Goal: Task Accomplishment & Management: Complete application form

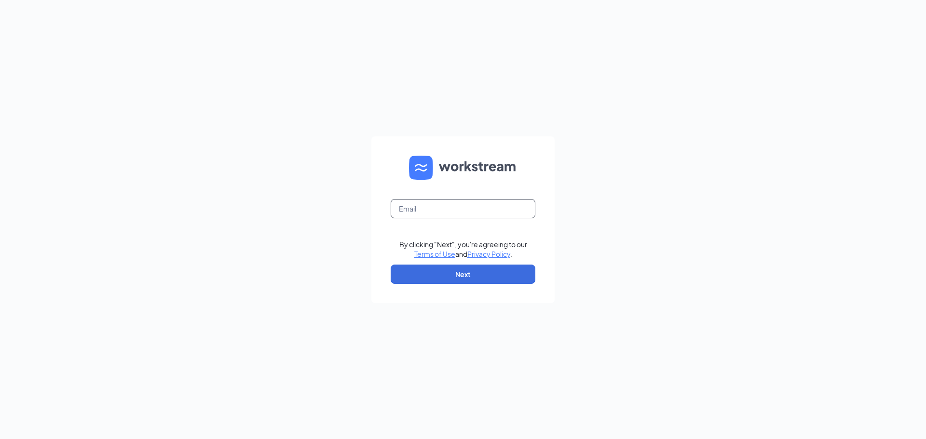
click at [454, 205] on input "text" at bounding box center [462, 208] width 145 height 19
type input "[EMAIL_ADDRESS][DOMAIN_NAME]"
click at [478, 279] on button "Next" at bounding box center [462, 274] width 145 height 19
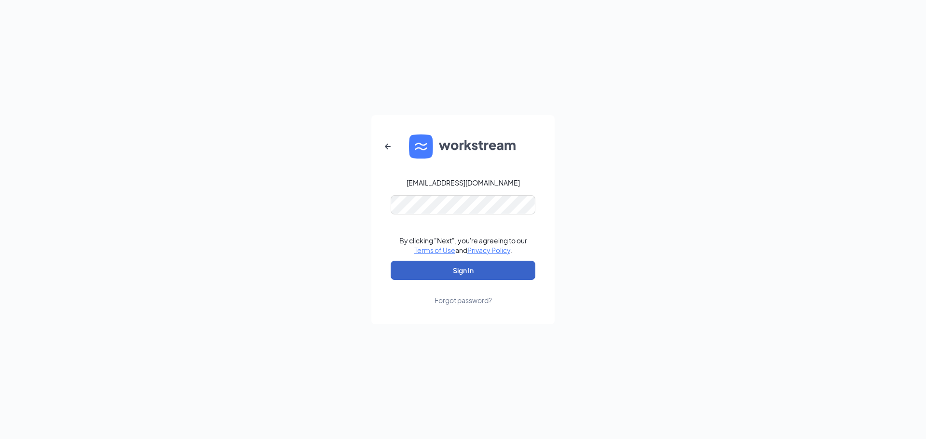
click at [477, 274] on button "Sign In" at bounding box center [462, 270] width 145 height 19
click at [464, 274] on button "Sign In" at bounding box center [462, 270] width 145 height 19
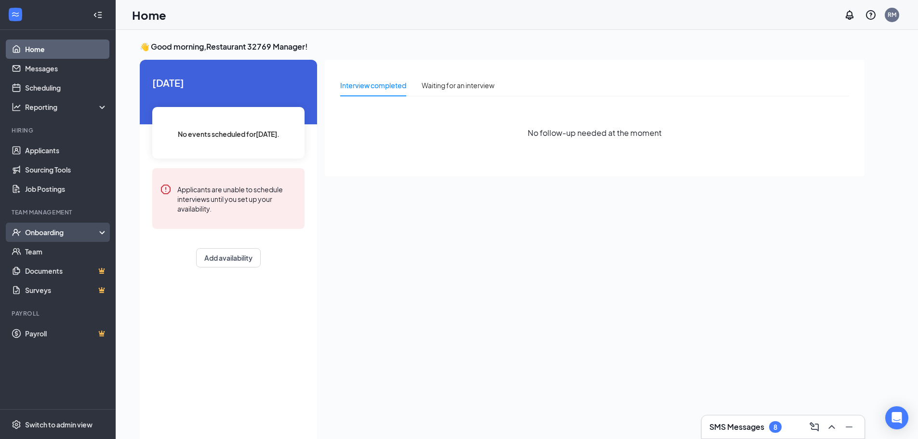
click at [58, 235] on div "Onboarding" at bounding box center [62, 233] width 74 height 10
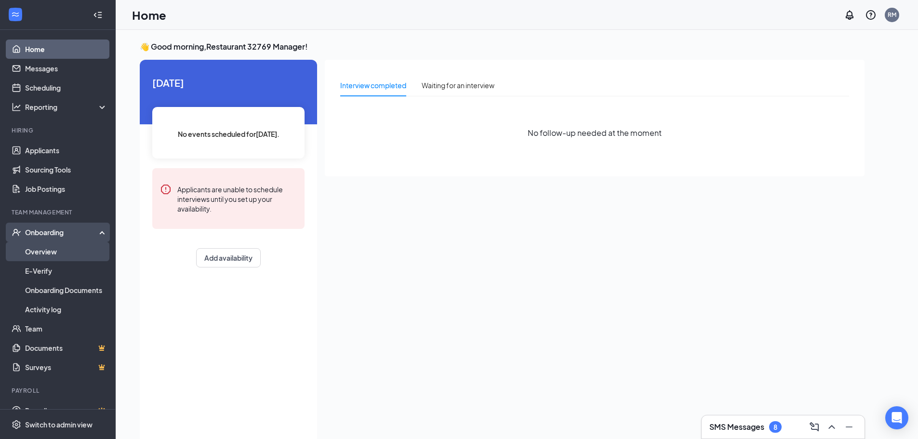
click at [63, 248] on link "Overview" at bounding box center [66, 251] width 82 height 19
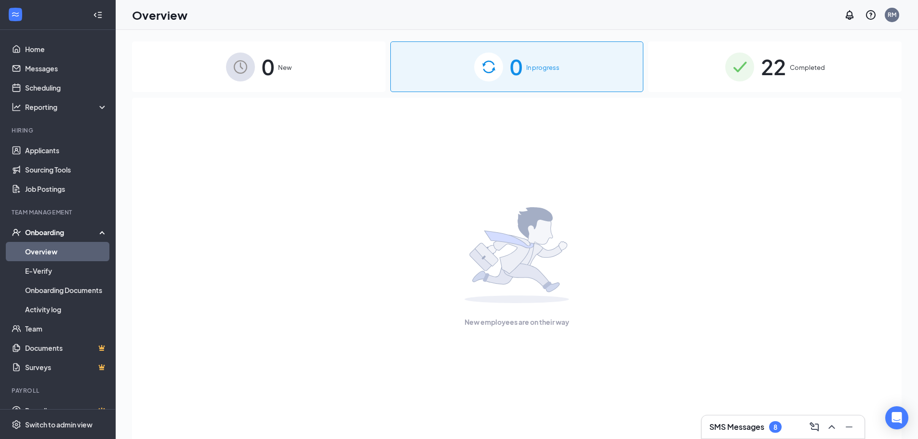
click at [788, 75] on div "22 Completed" at bounding box center [775, 66] width 254 height 51
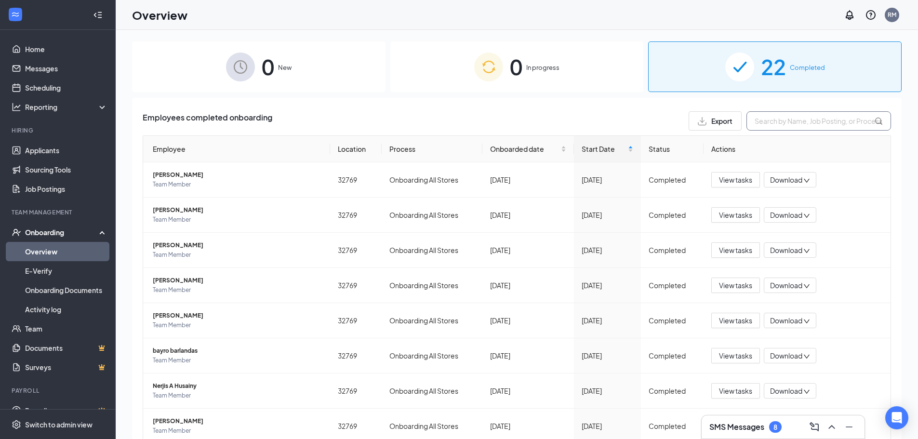
click at [783, 121] on input "text" at bounding box center [819, 120] width 145 height 19
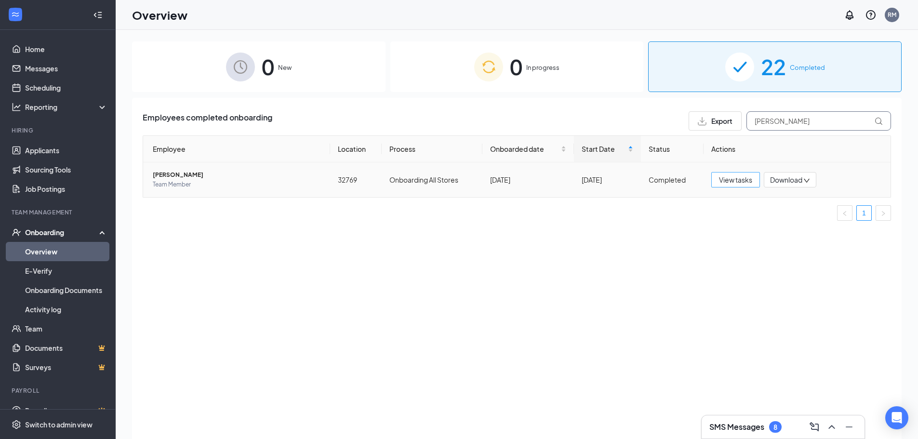
type input "jess"
click at [735, 175] on span "View tasks" at bounding box center [735, 180] width 33 height 11
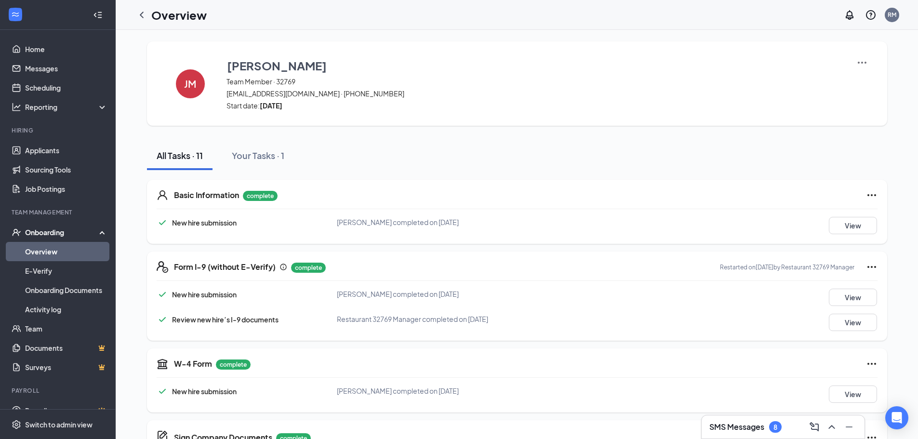
click at [871, 267] on icon "Ellipses" at bounding box center [872, 267] width 9 height 2
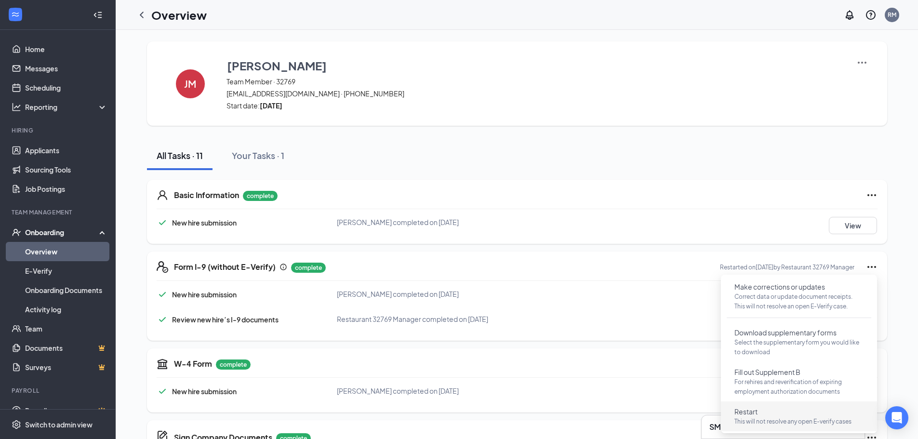
click at [772, 411] on button "Restart This will not resolve any open E-verify cases" at bounding box center [799, 416] width 145 height 25
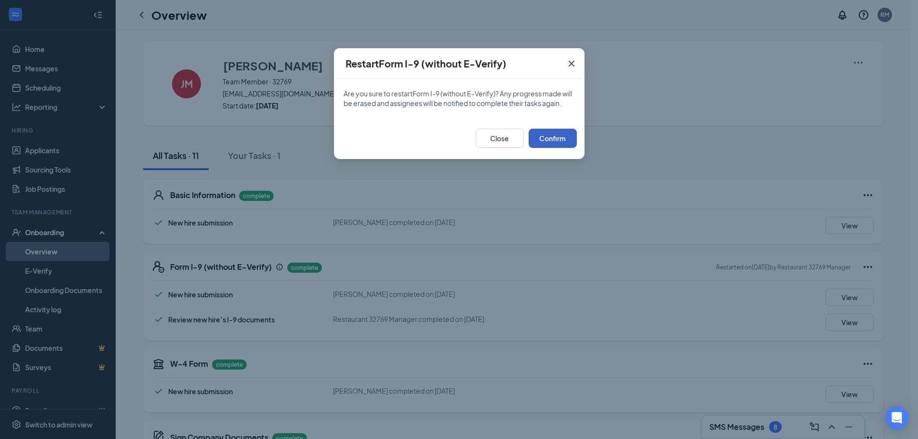
click at [554, 132] on button "Confirm" at bounding box center [553, 138] width 48 height 19
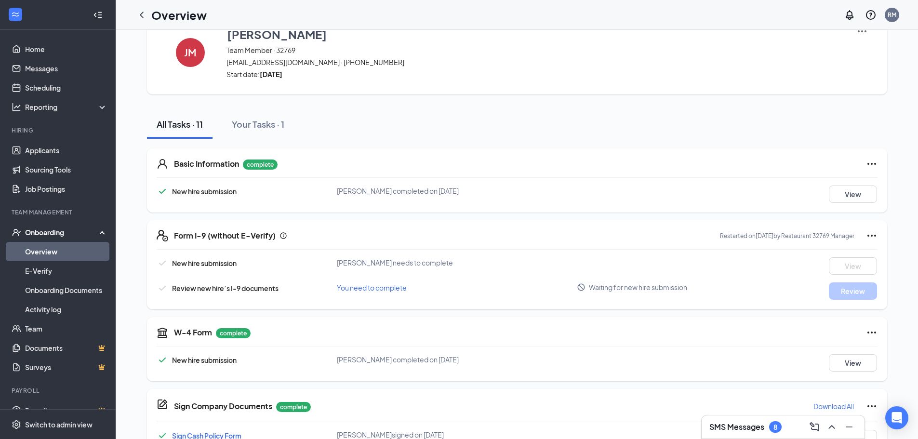
scroll to position [48, 0]
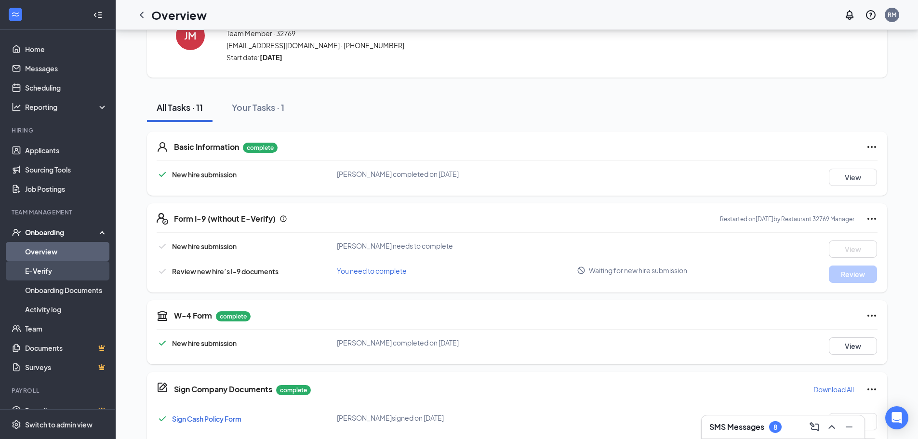
drag, startPoint x: 43, startPoint y: 271, endPoint x: 44, endPoint y: 265, distance: 6.8
click at [43, 271] on link "E-Verify" at bounding box center [66, 270] width 82 height 19
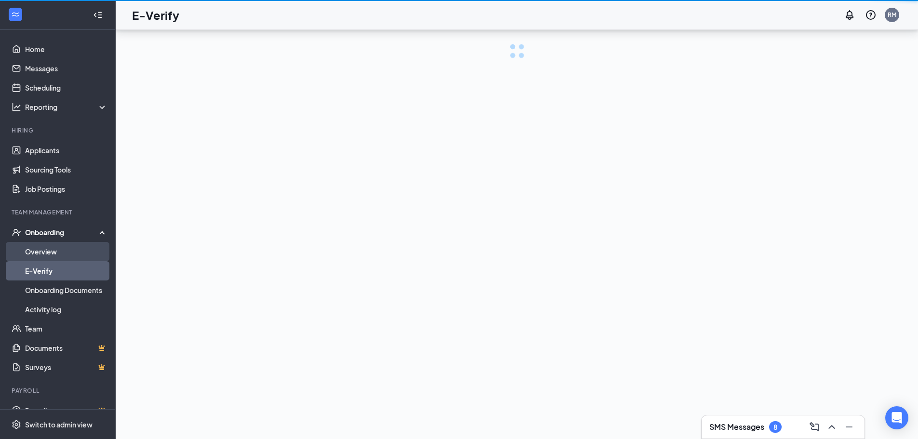
scroll to position [43, 0]
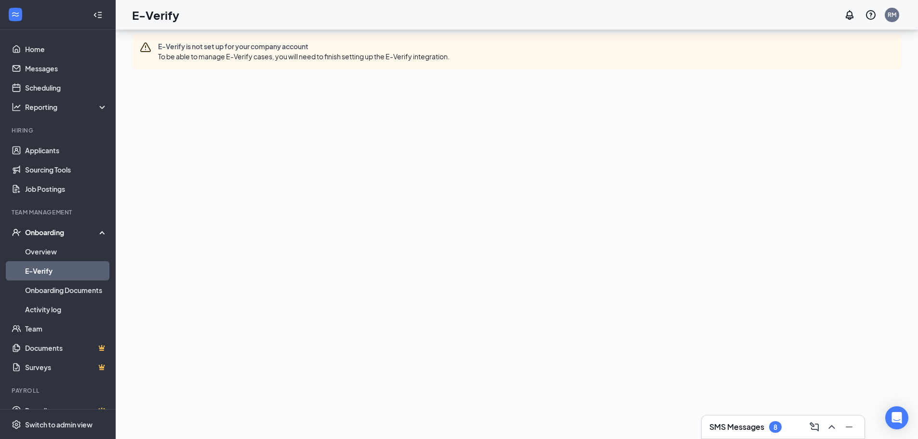
click at [54, 234] on div "Onboarding" at bounding box center [62, 233] width 74 height 10
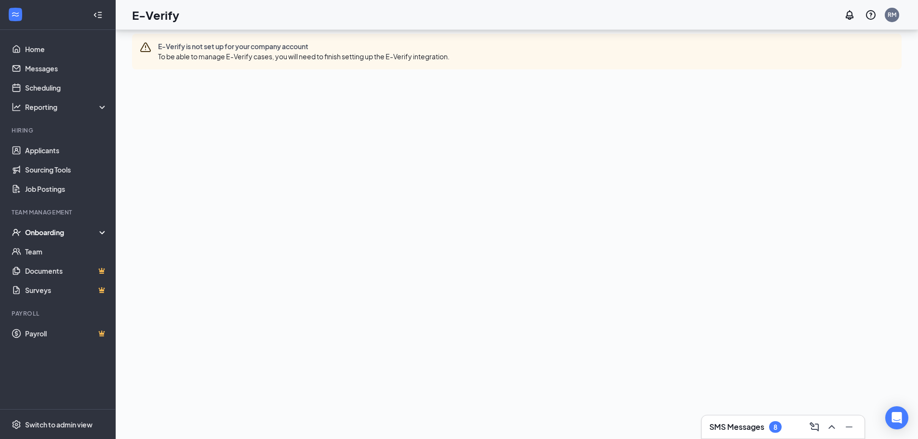
click at [59, 234] on div "Onboarding" at bounding box center [62, 233] width 74 height 10
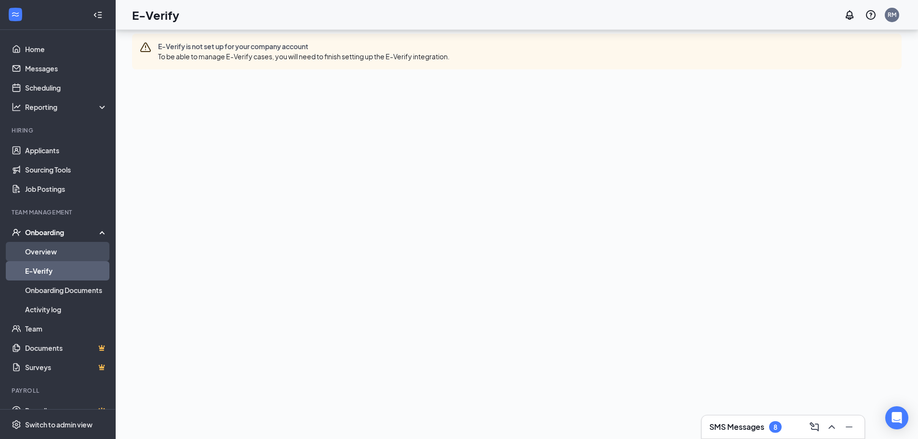
click at [51, 249] on link "Overview" at bounding box center [66, 251] width 82 height 19
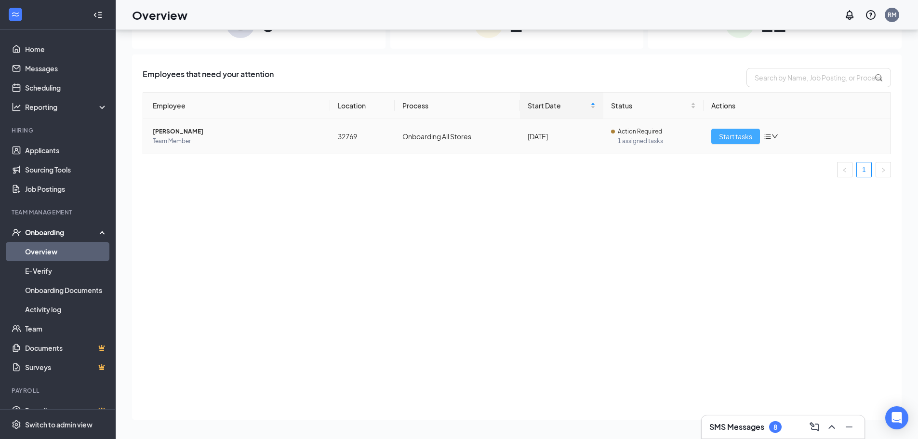
click at [740, 137] on span "Start tasks" at bounding box center [735, 136] width 33 height 11
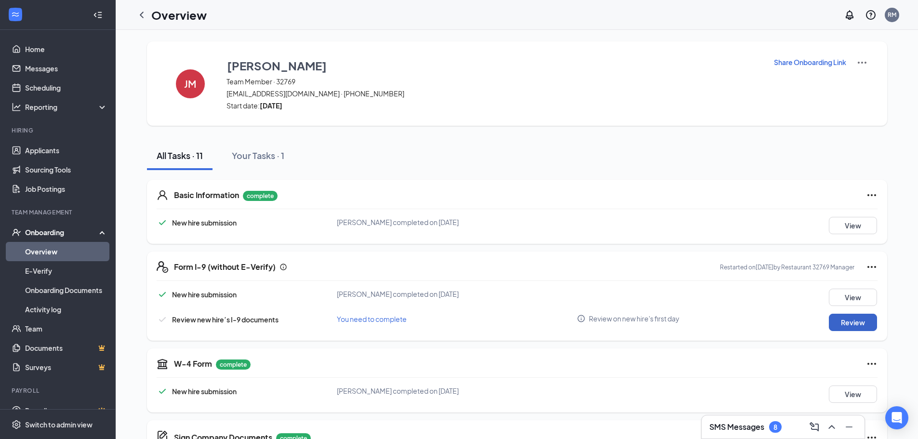
click at [848, 323] on button "Review" at bounding box center [853, 322] width 48 height 17
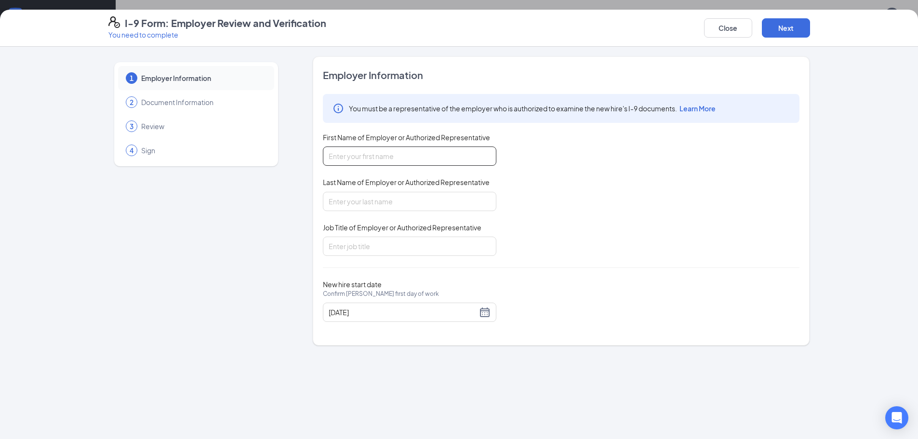
click at [350, 151] on input "First Name of Employer or Authorized Representative" at bounding box center [410, 156] width 174 height 19
type input "m"
type input "Mayerli"
click at [353, 200] on input "Last Name of Employer or Authorized Representative" at bounding box center [410, 201] width 174 height 19
click at [377, 206] on input "Last Name of Employer or Authorized Representative" at bounding box center [410, 201] width 174 height 19
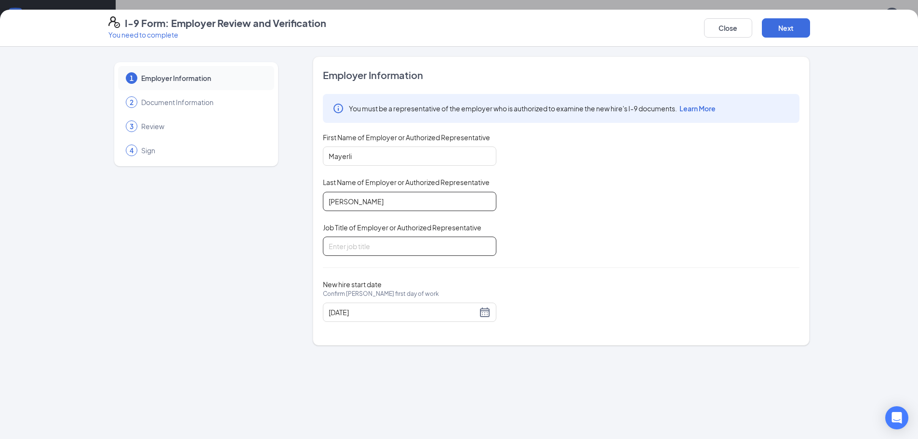
type input "Molina"
click at [373, 247] on input "Job Title of Employer or Authorized Representative" at bounding box center [410, 246] width 174 height 19
type input "General Manager"
click at [788, 33] on button "Next" at bounding box center [786, 27] width 48 height 19
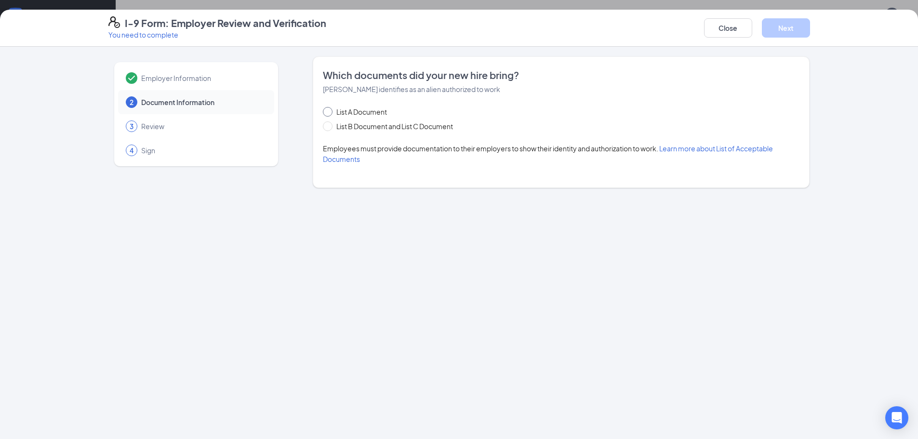
click at [333, 111] on span "List A Document" at bounding box center [362, 112] width 58 height 11
click at [330, 111] on input "List A Document" at bounding box center [326, 110] width 7 height 7
radio input "true"
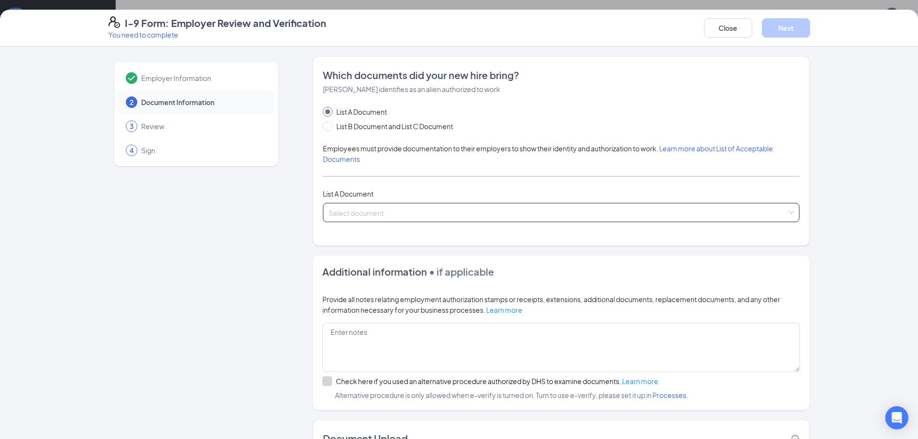
click at [353, 209] on input "search" at bounding box center [558, 210] width 458 height 14
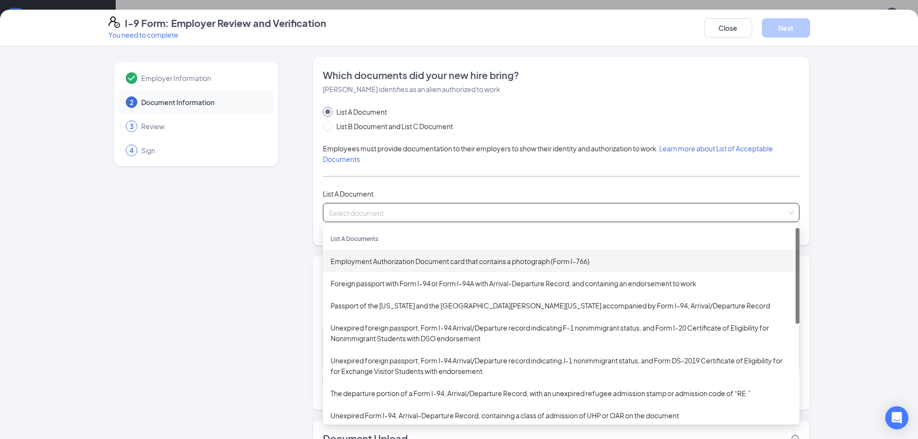
click at [400, 264] on div "Employment Authorization Document card that contains a photograph (Form I-766)" at bounding box center [561, 261] width 461 height 11
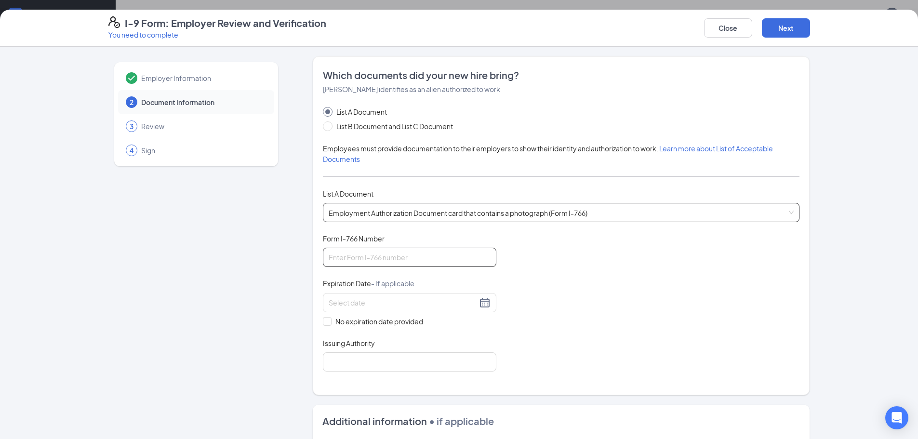
click at [373, 259] on input "Form I-766 Number" at bounding box center [410, 257] width 174 height 19
type input "IOE0930690649"
click at [483, 302] on div at bounding box center [410, 303] width 162 height 12
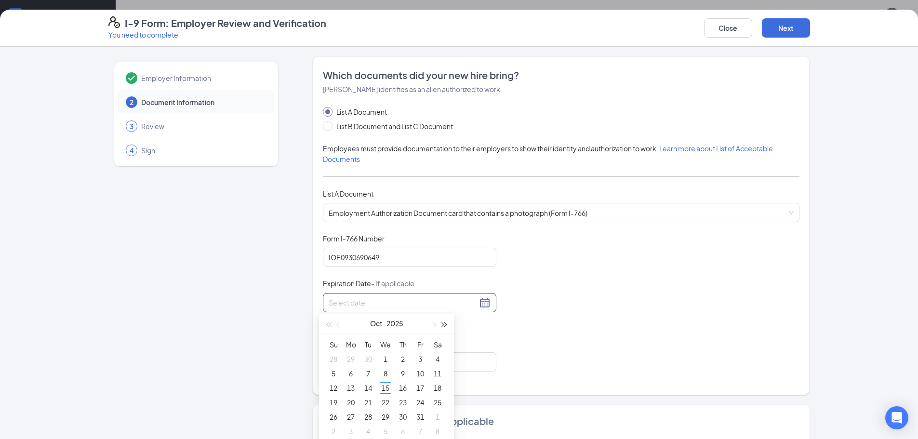
click at [446, 323] on button "button" at bounding box center [445, 323] width 11 height 19
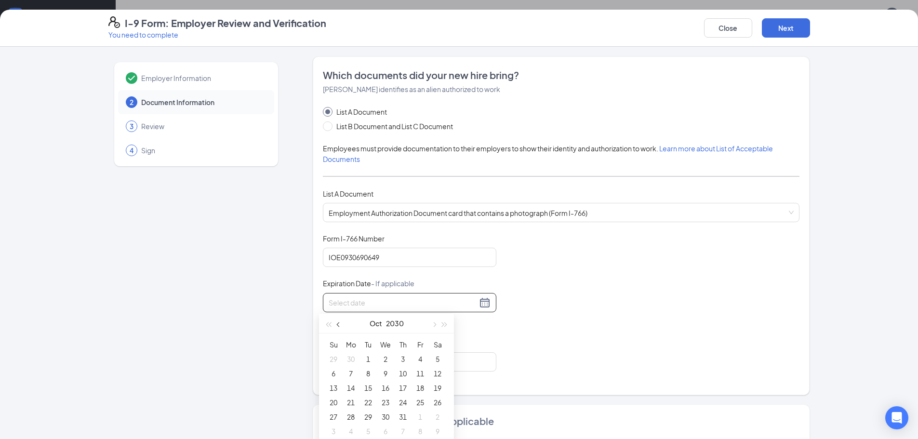
click at [337, 324] on span "button" at bounding box center [339, 325] width 5 height 5
type input "06/19/2030"
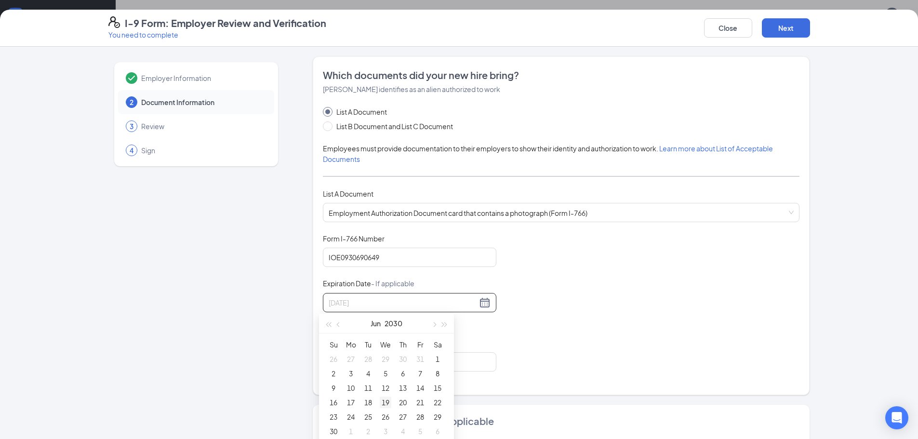
click at [388, 402] on div "19" at bounding box center [386, 403] width 12 height 12
click at [426, 363] on input "Issuing Authority" at bounding box center [410, 361] width 174 height 19
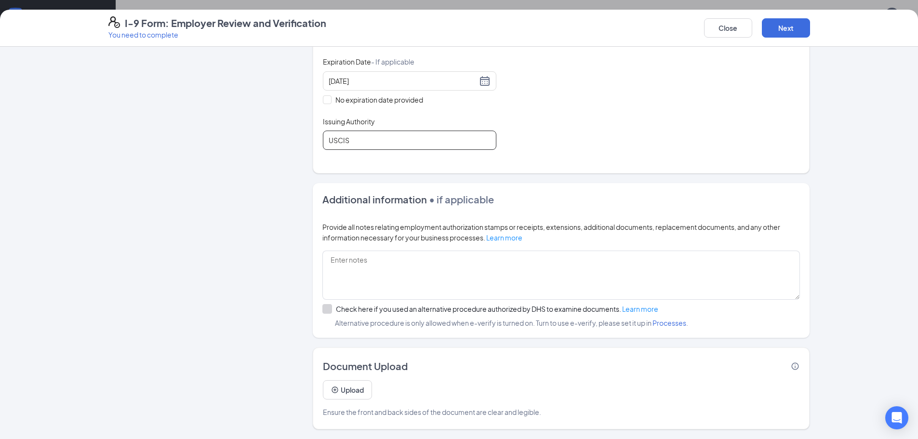
scroll to position [193, 0]
type input "USCIS"
click at [797, 33] on button "Next" at bounding box center [786, 27] width 48 height 19
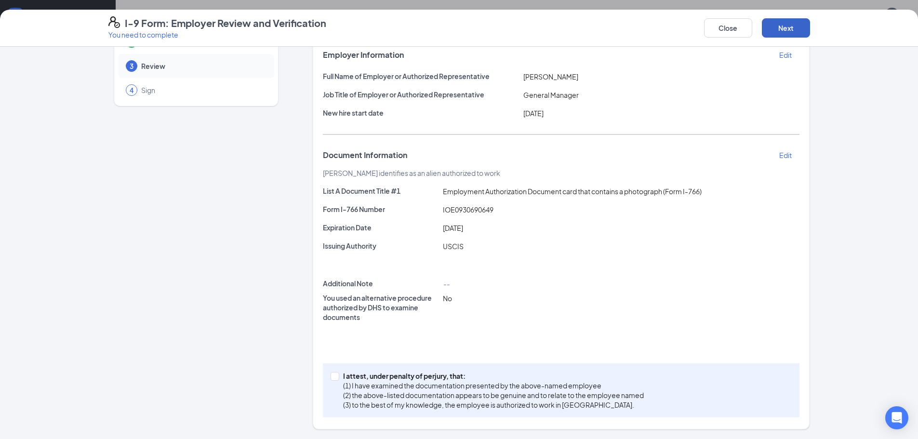
scroll to position [60, 0]
click at [339, 375] on span "I attest, under penalty of perjury, that: (1) I have examined the documentation…" at bounding box center [493, 390] width 309 height 39
click at [336, 375] on input "I attest, under penalty of perjury, that: (1) I have examined the documentation…" at bounding box center [334, 375] width 7 height 7
checkbox input "true"
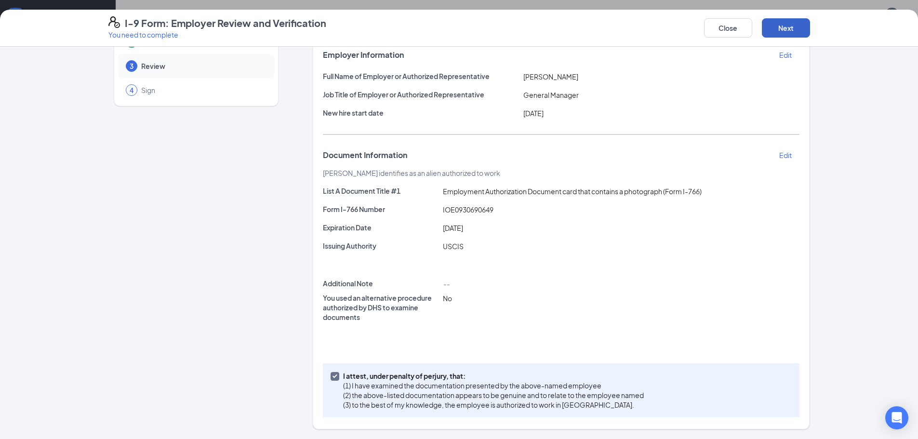
click at [807, 23] on button "Next" at bounding box center [786, 27] width 48 height 19
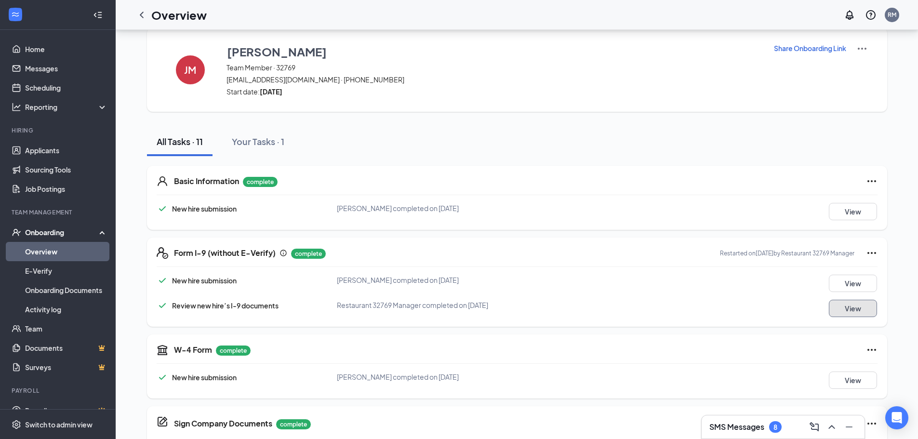
scroll to position [0, 0]
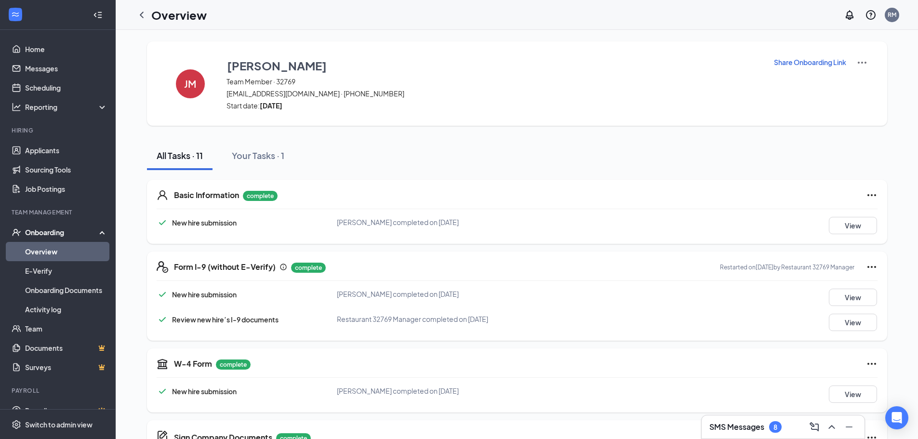
drag, startPoint x: 146, startPoint y: 12, endPoint x: 151, endPoint y: 12, distance: 5.3
click at [146, 12] on icon "ChevronLeft" at bounding box center [142, 15] width 12 height 12
